Goal: Task Accomplishment & Management: Manage account settings

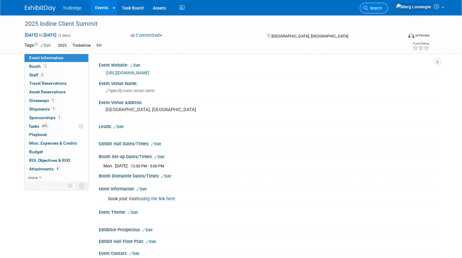
click at [382, 9] on span "Search" at bounding box center [375, 8] width 14 height 5
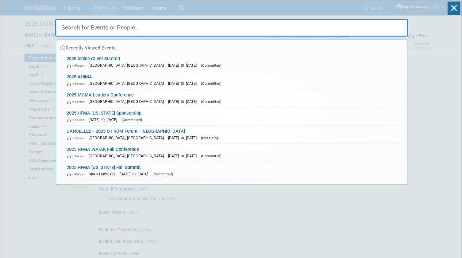
click at [393, 23] on input "text" at bounding box center [231, 28] width 353 height 18
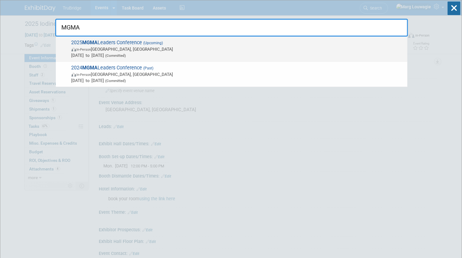
type input "MGMA"
click at [132, 48] on span "In-Person Orlando, FL" at bounding box center [237, 49] width 333 height 6
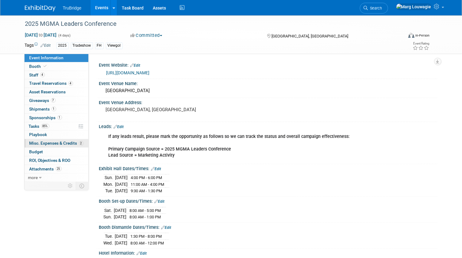
click at [36, 141] on span "Misc. Expenses & Credits 2" at bounding box center [56, 142] width 54 height 5
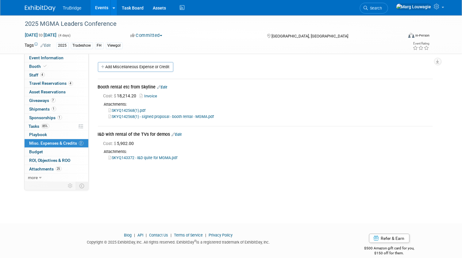
click at [179, 134] on link "Edit" at bounding box center [177, 134] width 10 height 4
click at [0, 0] on div at bounding box center [0, 0] width 0 height 0
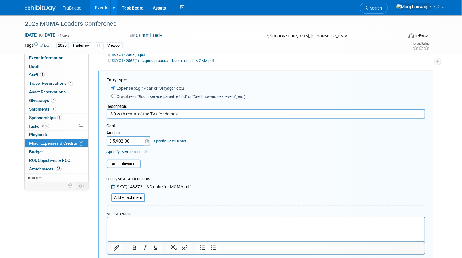
scroll to position [84, 0]
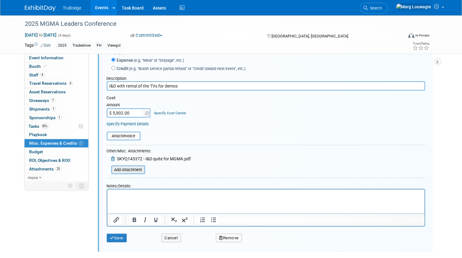
click at [140, 170] on input "file" at bounding box center [107, 169] width 73 height 7
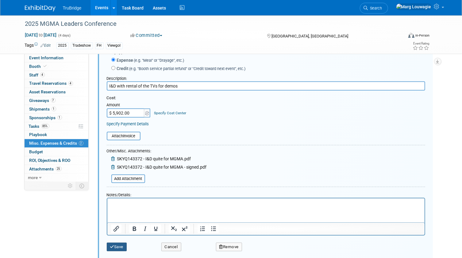
click at [117, 246] on button "Save" at bounding box center [117, 246] width 20 height 9
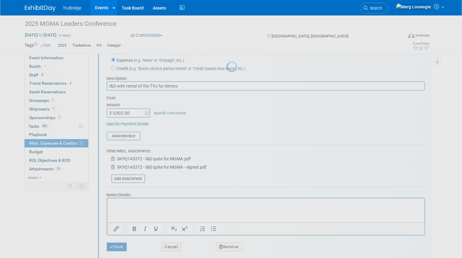
scroll to position [8, 0]
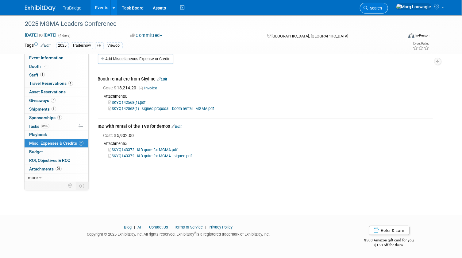
click at [382, 9] on span "Search" at bounding box center [375, 8] width 14 height 5
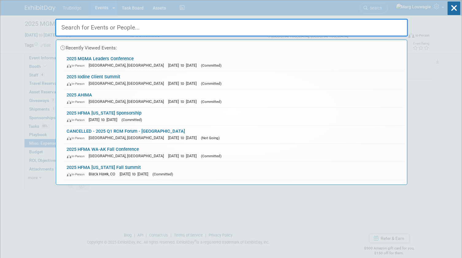
click at [393, 24] on input "text" at bounding box center [231, 28] width 353 height 18
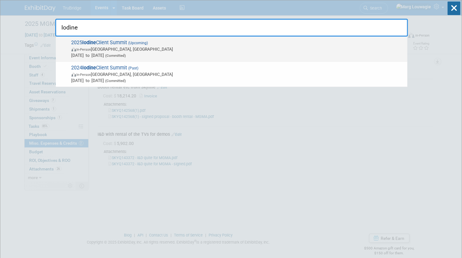
type input "Iodine"
click at [110, 42] on span "2025 Iodine Client Summit (Upcoming) In-Person Nashville, TN Oct 6, 2025 to Oct…" at bounding box center [237, 49] width 335 height 19
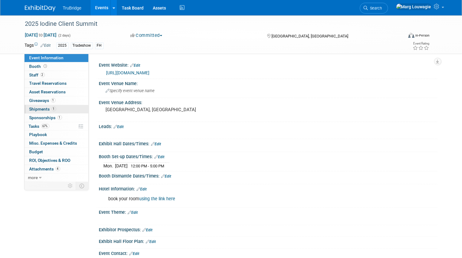
click at [39, 110] on span "Shipments 1" at bounding box center [42, 108] width 27 height 5
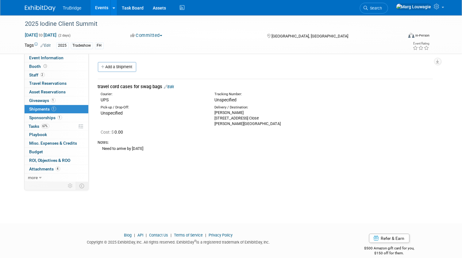
click at [172, 86] on link "Edit" at bounding box center [169, 86] width 10 height 5
click at [0, 0] on div at bounding box center [0, 0] width 0 height 0
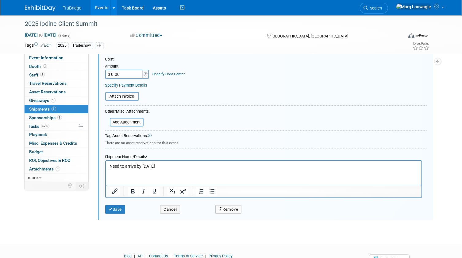
scroll to position [148, 0]
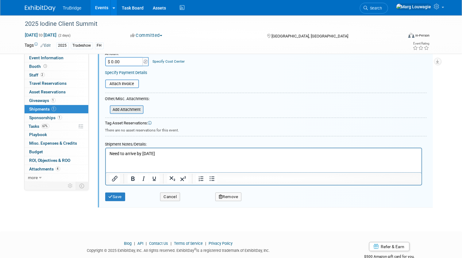
click at [139, 109] on input "file" at bounding box center [106, 109] width 73 height 7
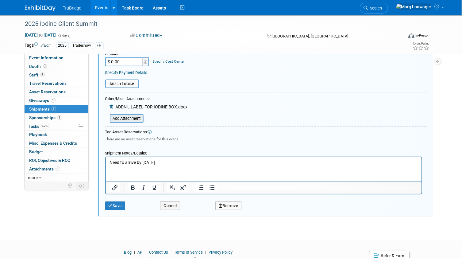
click at [129, 117] on input "file" at bounding box center [106, 118] width 73 height 7
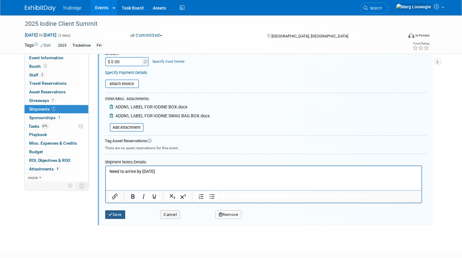
click at [117, 213] on button "Save" at bounding box center [115, 214] width 20 height 9
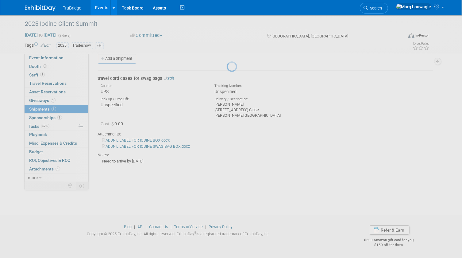
scroll to position [8, 0]
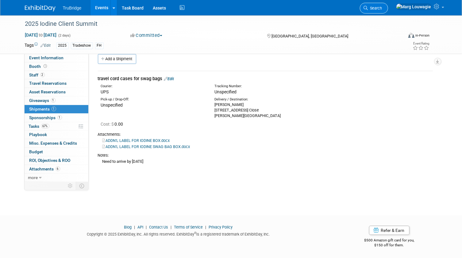
click at [382, 10] on span "Search" at bounding box center [375, 8] width 14 height 5
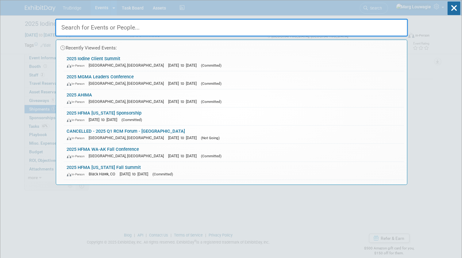
click at [391, 26] on input "text" at bounding box center [231, 28] width 353 height 18
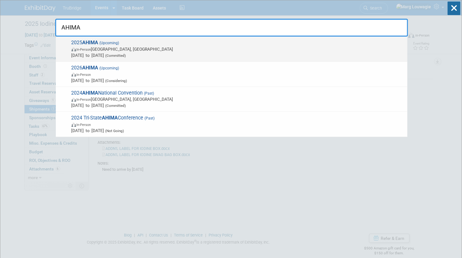
type input "AHIMA"
click at [123, 47] on span "In-Person Minneapolis, MN" at bounding box center [237, 49] width 333 height 6
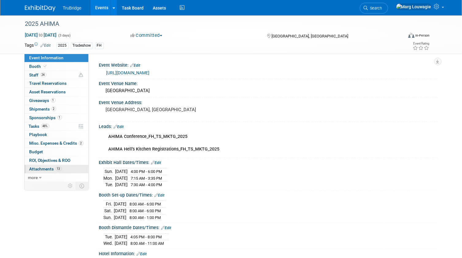
click at [45, 168] on span "Attachments 13" at bounding box center [45, 168] width 32 height 5
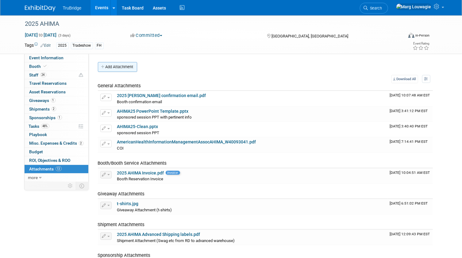
click at [127, 67] on button "Add Attachment" at bounding box center [117, 67] width 39 height 10
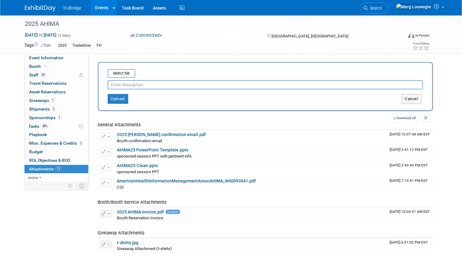
click at [132, 85] on input "text" at bounding box center [265, 84] width 315 height 9
type input "JL COI"
click at [123, 74] on input "file" at bounding box center [98, 73] width 73 height 7
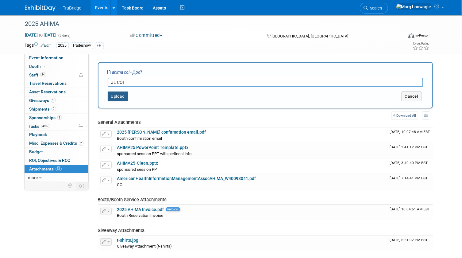
click at [117, 98] on button "Upload" at bounding box center [118, 96] width 21 height 10
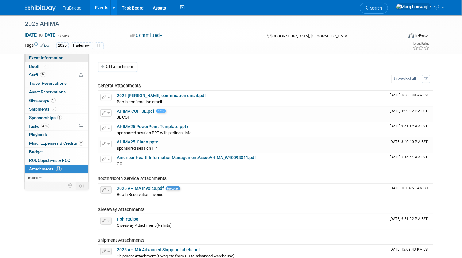
click at [60, 58] on span "Event Information" at bounding box center [46, 57] width 34 height 5
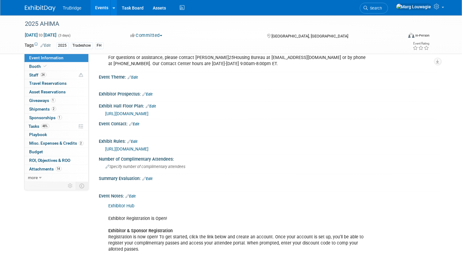
scroll to position [558, 0]
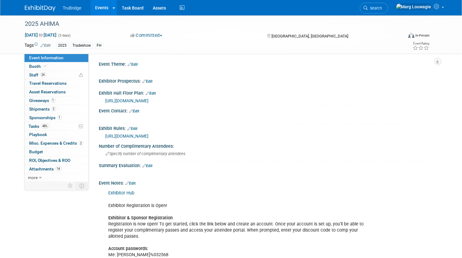
click at [128, 190] on link "Exhibitor Hub" at bounding box center [122, 192] width 26 height 5
click at [35, 125] on span "Tasks 48%" at bounding box center [39, 126] width 21 height 5
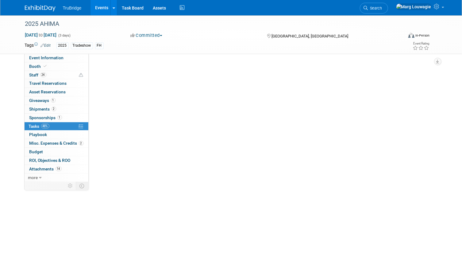
scroll to position [0, 0]
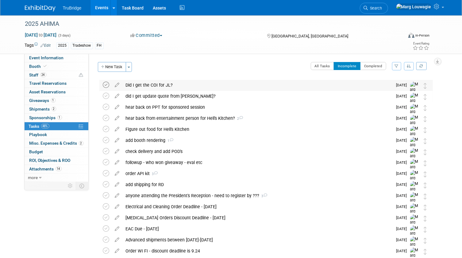
click at [107, 84] on icon at bounding box center [106, 85] width 6 height 6
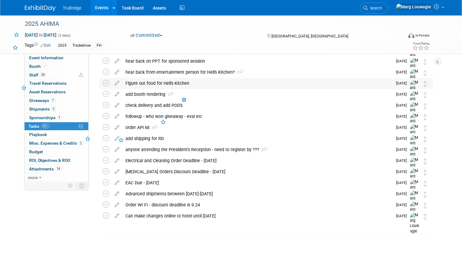
scroll to position [36, 0]
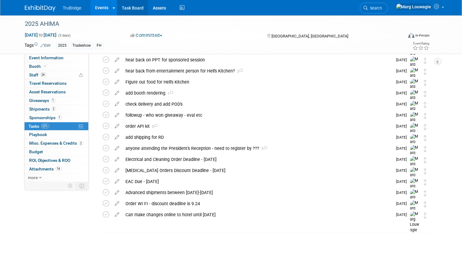
click at [130, 7] on link "Task Board" at bounding box center [132, 7] width 31 height 15
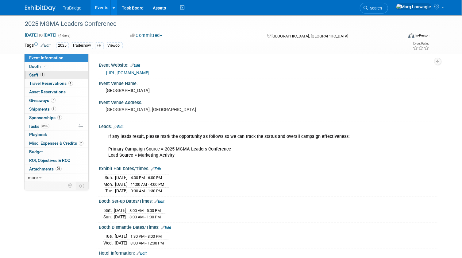
click at [60, 76] on link "4 Staff 4" at bounding box center [57, 75] width 64 height 8
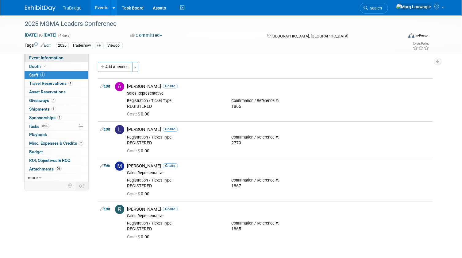
click at [60, 58] on span "Event Information" at bounding box center [46, 57] width 34 height 5
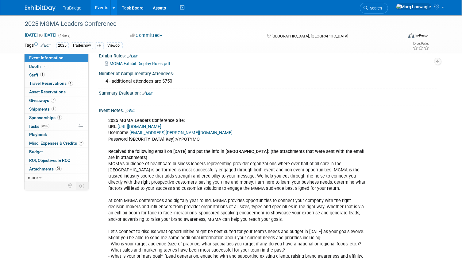
scroll to position [362, 0]
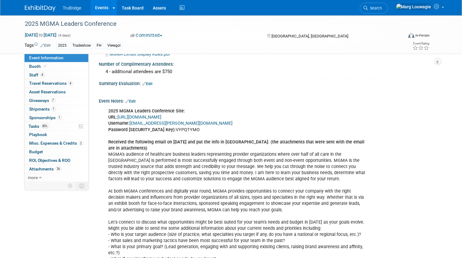
click at [162, 120] on link "[URL][DOMAIN_NAME]" at bounding box center [140, 116] width 44 height 5
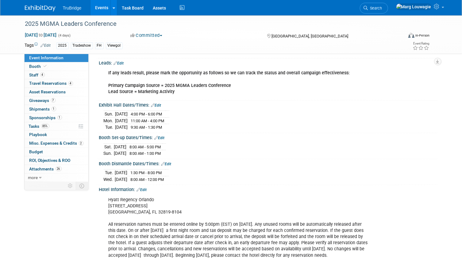
scroll to position [56, 0]
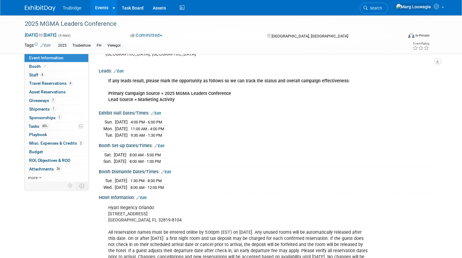
drag, startPoint x: 98, startPoint y: 110, endPoint x: 202, endPoint y: 179, distance: 124.3
copy div "Exhibit Hall Dates/Times: Edit [DATE] 4:00 PM - 6:00 PM [DATE] 11:00 AM - 4:00 …"
click at [263, 128] on div "[DATE] 4:00 PM - 6:00 PM [DATE] 11:00 AM - 4:00 PM Tue." at bounding box center [268, 127] width 329 height 21
click at [30, 125] on span "Tasks 85%" at bounding box center [39, 126] width 21 height 5
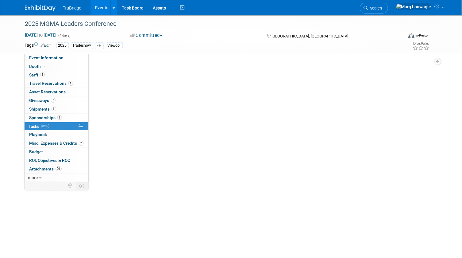
scroll to position [0, 0]
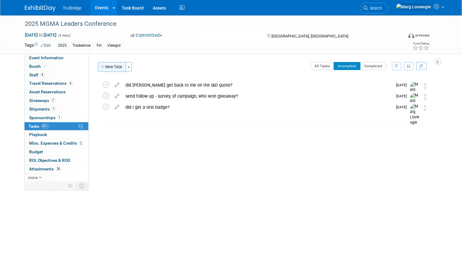
click at [108, 65] on button "New Task" at bounding box center [112, 67] width 28 height 10
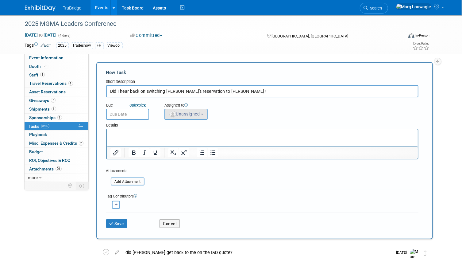
type input "Did I hear back on switching Michael's reservation to Ashley?"
click at [193, 113] on span "Unassigned" at bounding box center [184, 113] width 31 height 5
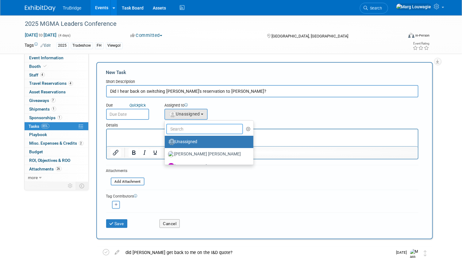
click at [193, 129] on input "text" at bounding box center [204, 129] width 77 height 10
type input "Marg"
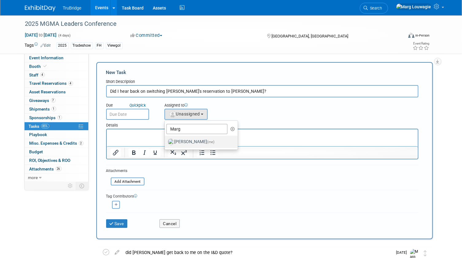
click at [195, 138] on label "Marg Louwagie (me)" at bounding box center [200, 142] width 64 height 10
click at [166, 139] on input "Marg Louwagie (me)" at bounding box center [164, 141] width 4 height 4
select select "0abee163-1570-438d-a0ea-e9129f2ffbd7"
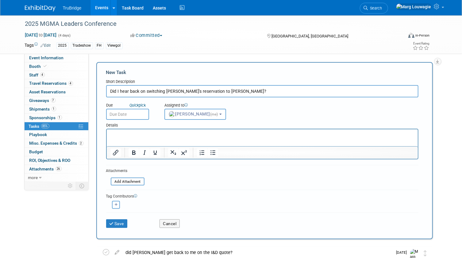
click at [138, 117] on body "TruBridge Events Add Event Bulk Upload Events Shareable Event Boards Recently V…" at bounding box center [231, 129] width 462 height 258
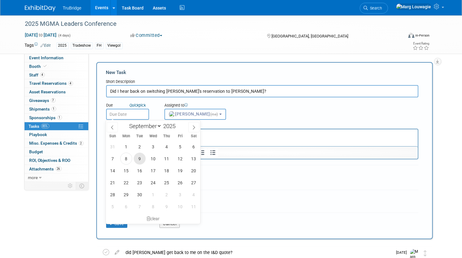
click at [145, 157] on span "9" at bounding box center [140, 158] width 12 height 12
type input "Sep 9, 2025"
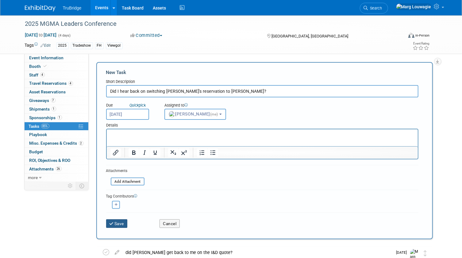
click at [121, 221] on button "Save" at bounding box center [116, 223] width 21 height 9
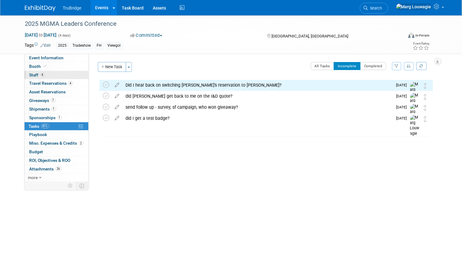
click at [48, 75] on link "4 Staff 4" at bounding box center [57, 75] width 64 height 8
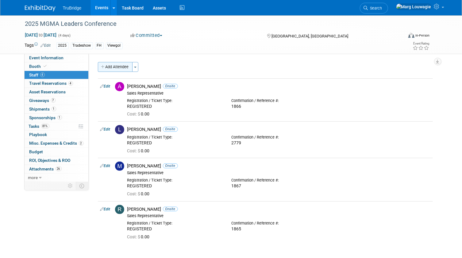
click at [112, 67] on button "Add Attendee" at bounding box center [115, 67] width 35 height 10
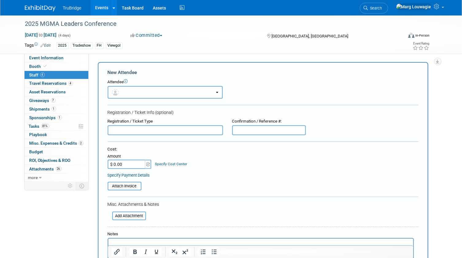
click at [136, 92] on button "button" at bounding box center [165, 92] width 115 height 13
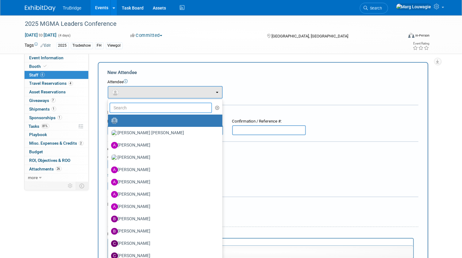
click at [144, 108] on input "text" at bounding box center [161, 107] width 103 height 10
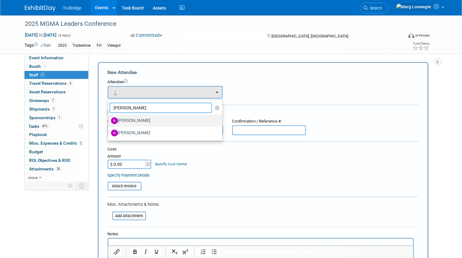
type input "Ashley"
click at [143, 118] on label "[PERSON_NAME]" at bounding box center [163, 121] width 105 height 10
click at [109, 118] on input "[PERSON_NAME]" at bounding box center [107, 120] width 4 height 4
select select "5709ddd3-d80c-45a7-81e7-ba5cc7cc812a"
select select "200"
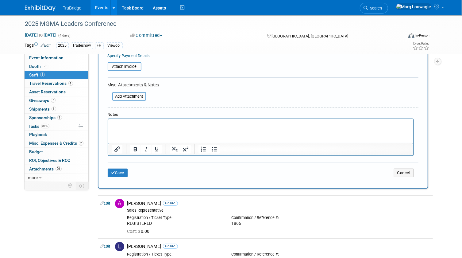
scroll to position [139, 0]
click at [126, 172] on button "Save" at bounding box center [118, 172] width 20 height 9
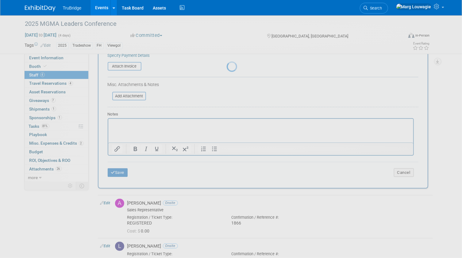
scroll to position [88, 0]
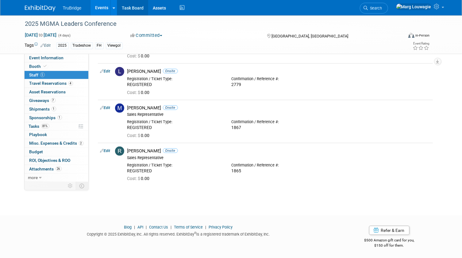
click at [125, 7] on link "Task Board" at bounding box center [132, 7] width 31 height 15
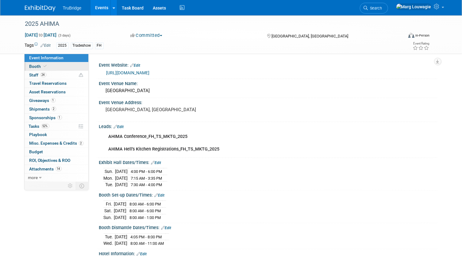
click at [66, 67] on link "Booth" at bounding box center [57, 66] width 64 height 8
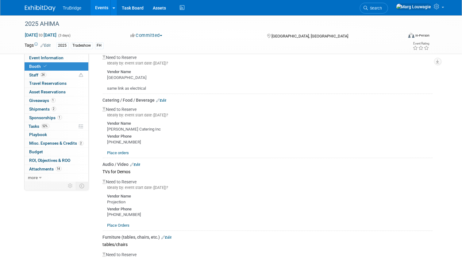
scroll to position [362, 0]
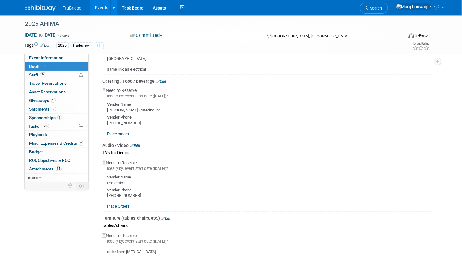
drag, startPoint x: 76, startPoint y: 55, endPoint x: 128, endPoint y: 64, distance: 53.0
click at [76, 55] on link "Event Information" at bounding box center [57, 58] width 64 height 8
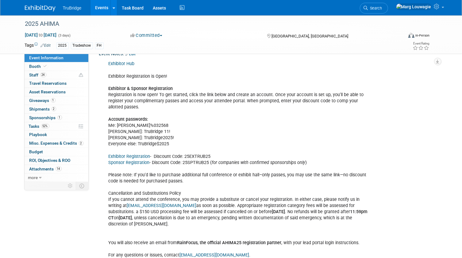
scroll to position [697, 0]
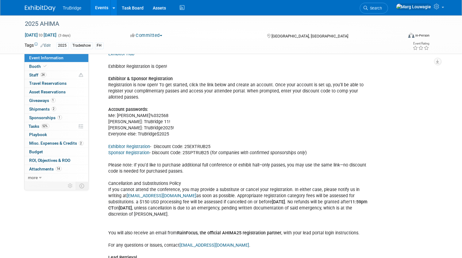
click at [142, 144] on link "Exhibitor Registration" at bounding box center [130, 146] width 42 height 5
drag, startPoint x: 185, startPoint y: 136, endPoint x: 213, endPoint y: 137, distance: 28.2
click at [213, 137] on div "Exhibitor Hub Exhibitor Registration is Open! Exhibitor & Sponsor Registration …" at bounding box center [237, 217] width 267 height 339
drag, startPoint x: 213, startPoint y: 137, endPoint x: 203, endPoint y: 136, distance: 10.4
copy div "25EXTRUB25"
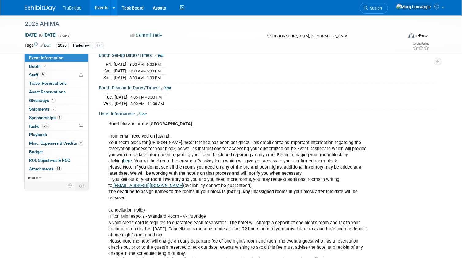
scroll to position [139, 0]
click at [132, 159] on link "here" at bounding box center [127, 161] width 9 height 5
click at [382, 7] on span "Search" at bounding box center [375, 8] width 14 height 5
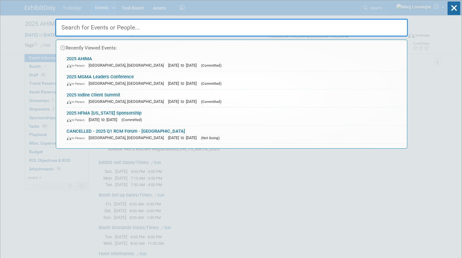
click at [393, 24] on input "text" at bounding box center [231, 28] width 353 height 18
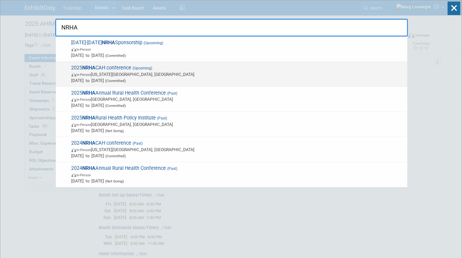
type input "NRHA"
click at [83, 67] on strong "NRHA" at bounding box center [89, 68] width 13 height 6
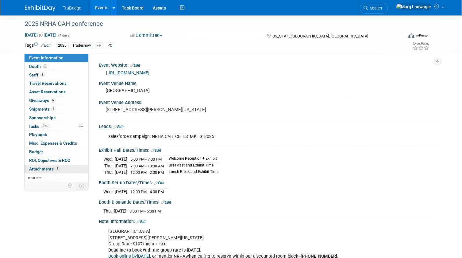
click at [37, 169] on span "Attachments 5" at bounding box center [44, 168] width 31 height 5
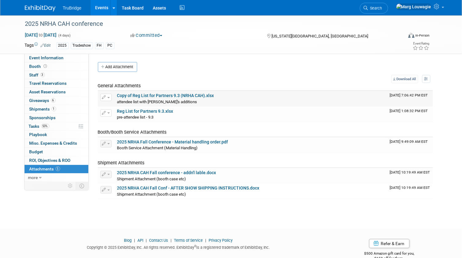
click at [175, 96] on link "Copy of Reg List for Partners 9.3 (NRHA CAH).xlsx" at bounding box center [165, 95] width 97 height 5
click at [65, 57] on link "Event Information" at bounding box center [57, 58] width 64 height 8
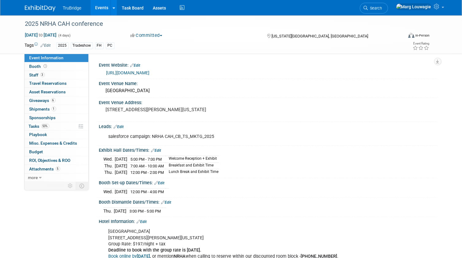
click at [149, 71] on link "[URL][DOMAIN_NAME]" at bounding box center [127, 72] width 43 height 5
click at [382, 9] on span "Search" at bounding box center [375, 8] width 14 height 5
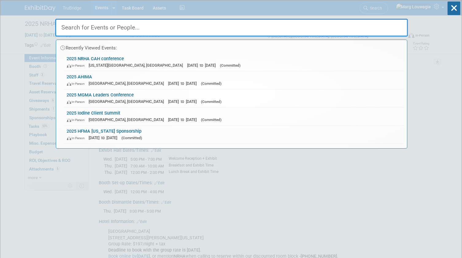
click at [388, 25] on input "text" at bounding box center [231, 28] width 353 height 18
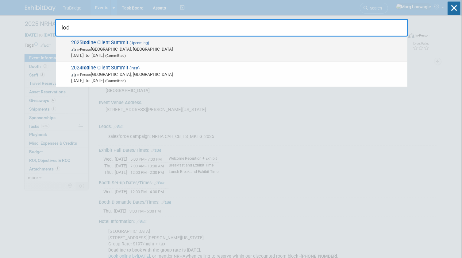
type input "Iod"
click at [101, 49] on span "In-Person [GEOGRAPHIC_DATA], [GEOGRAPHIC_DATA]" at bounding box center [237, 49] width 333 height 6
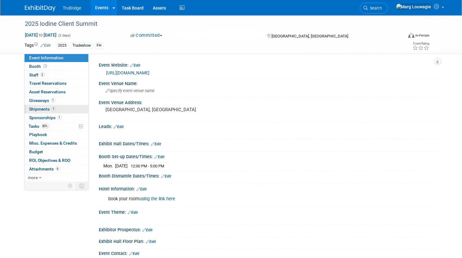
click at [41, 109] on span "Shipments 1" at bounding box center [42, 108] width 27 height 5
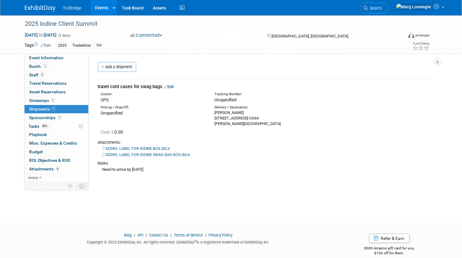
click at [154, 147] on link "ADDN'L LABEL FOR IODINE BOX.docx" at bounding box center [135, 148] width 67 height 5
click at [140, 154] on link "ADDN'L LABEL FOR IODINE SWAG BAG BOX.docx" at bounding box center [146, 154] width 88 height 5
